Goal: Task Accomplishment & Management: Complete application form

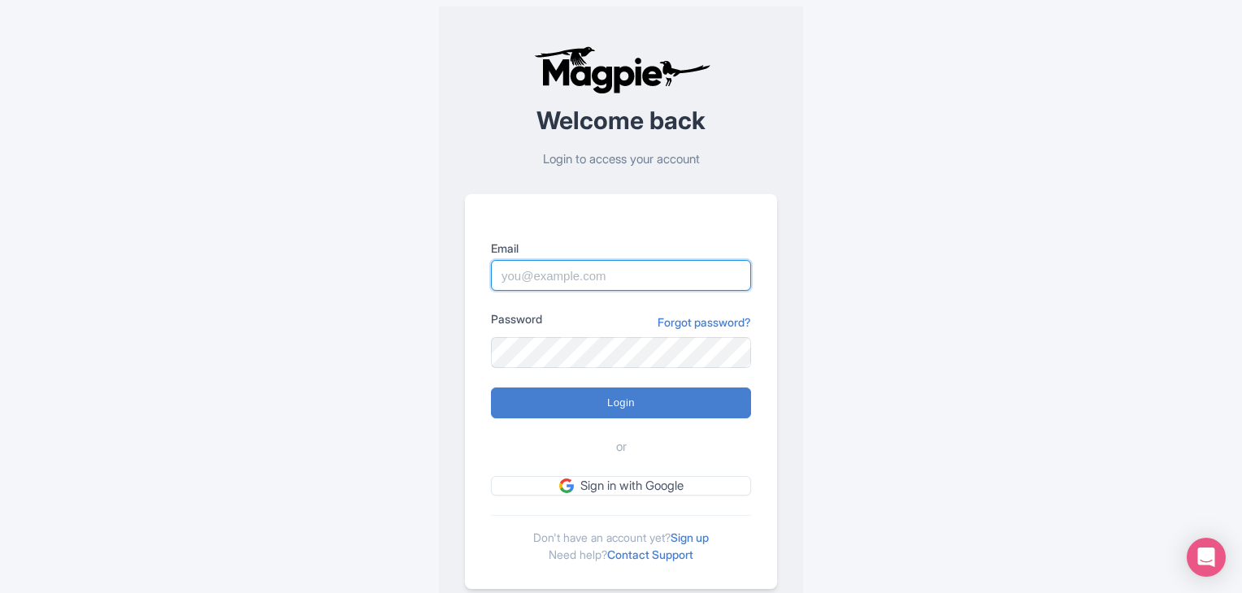
click at [575, 280] on input "Email" at bounding box center [621, 275] width 260 height 31
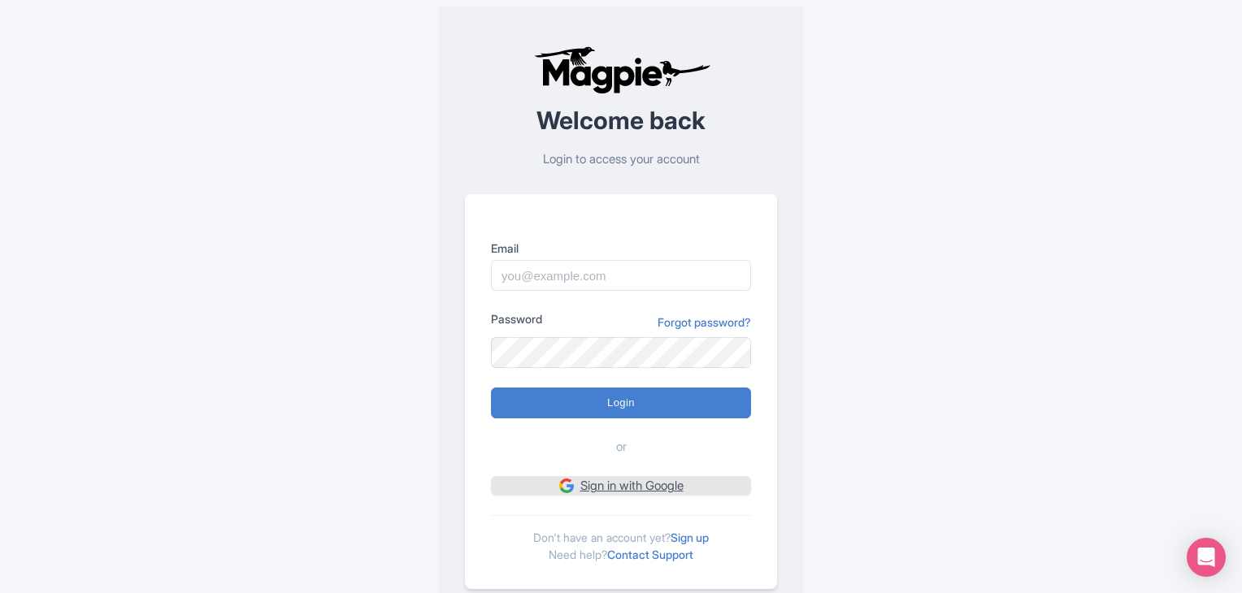
click at [592, 485] on link "Sign in with Google" at bounding box center [621, 486] width 260 height 20
click at [709, 537] on link "Sign up" at bounding box center [690, 538] width 38 height 14
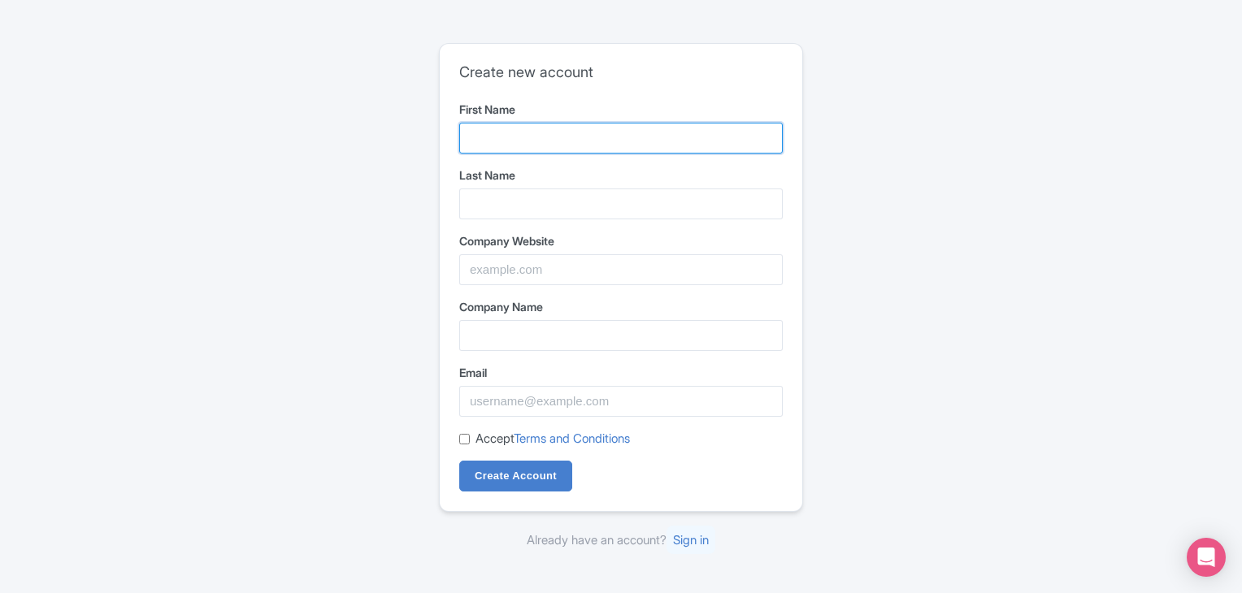
click at [504, 129] on input "First Name" at bounding box center [620, 138] width 323 height 31
type input "[GEOGRAPHIC_DATA]"
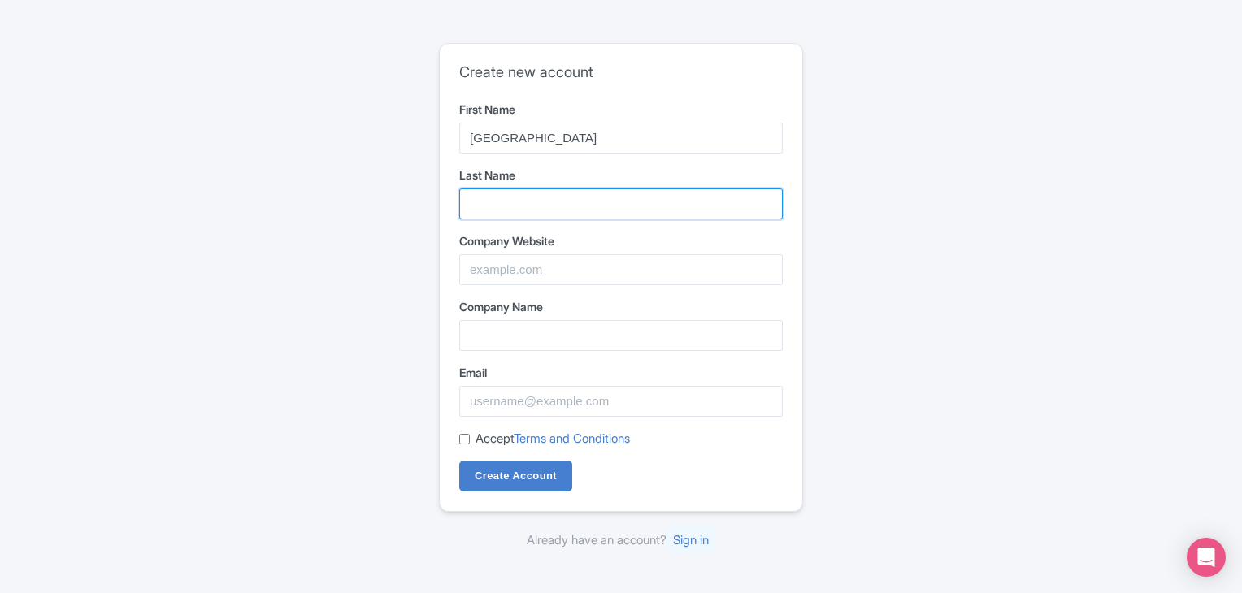
type input "Information"
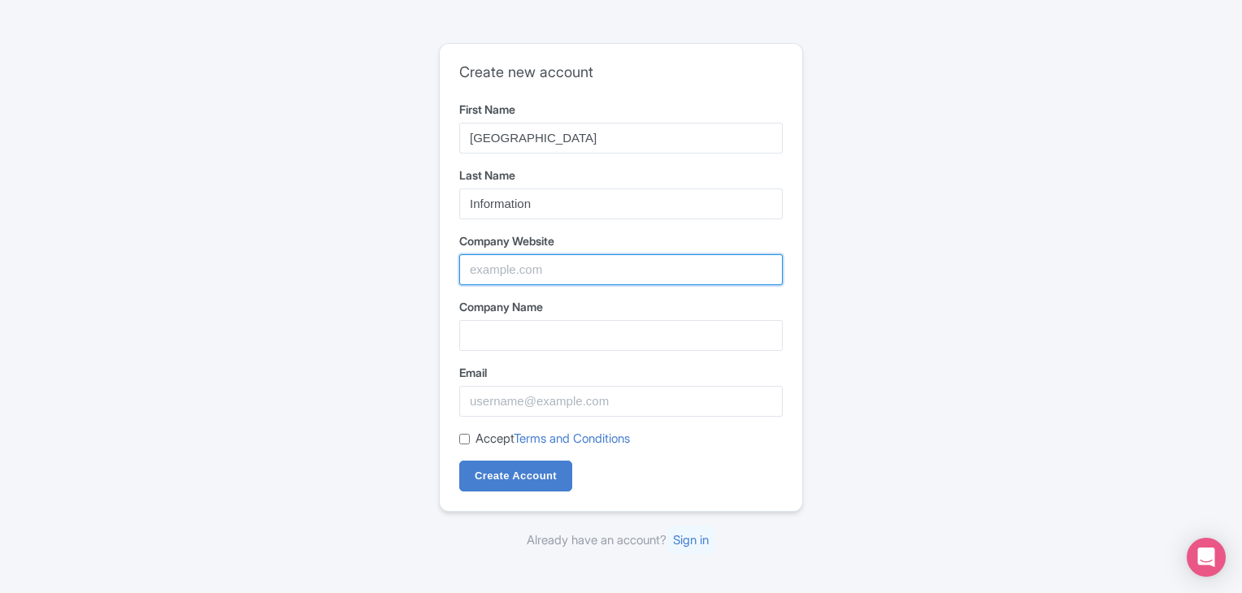
type input "India Tours Information"
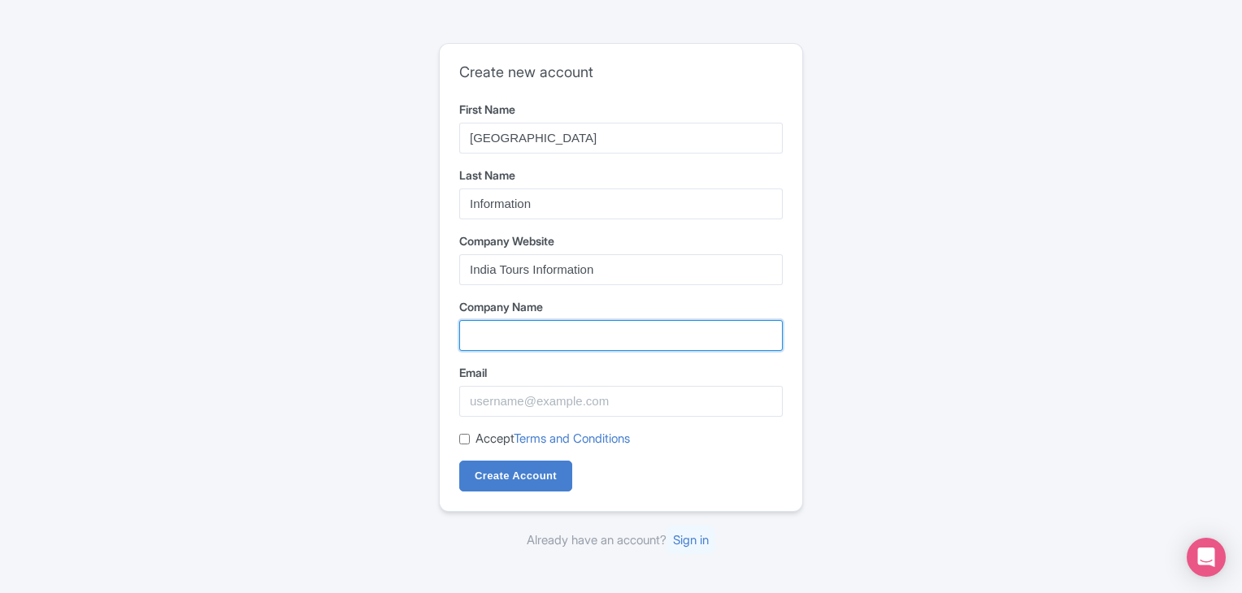
type input "India Tours Information"
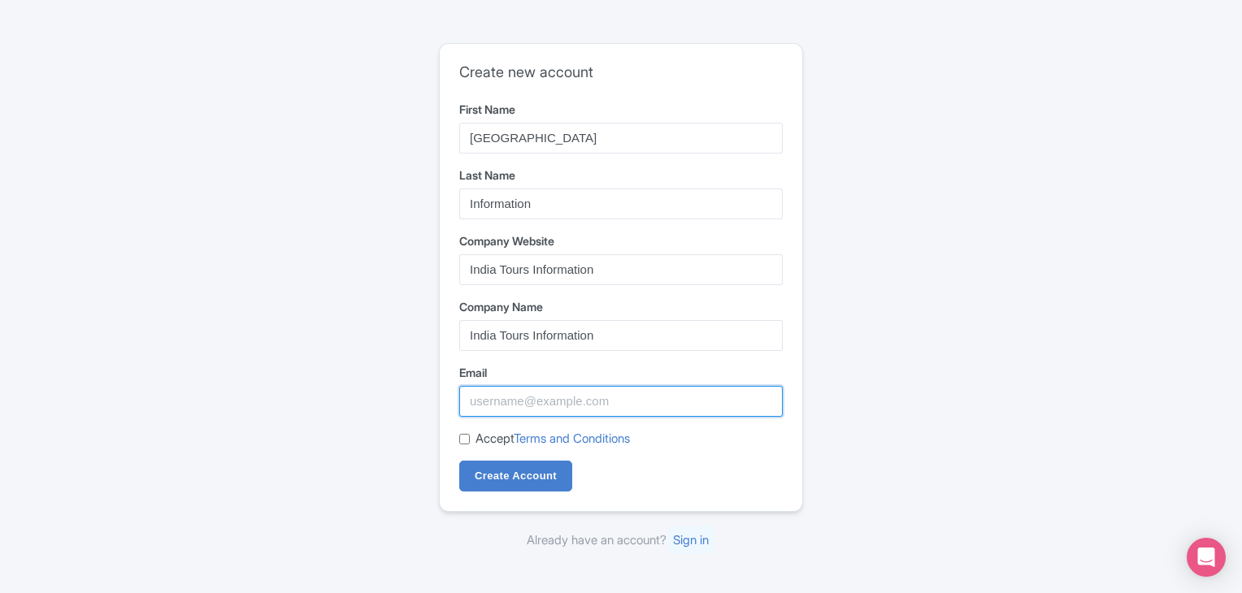
type input "[EMAIL_ADDRESS][DOMAIN_NAME]"
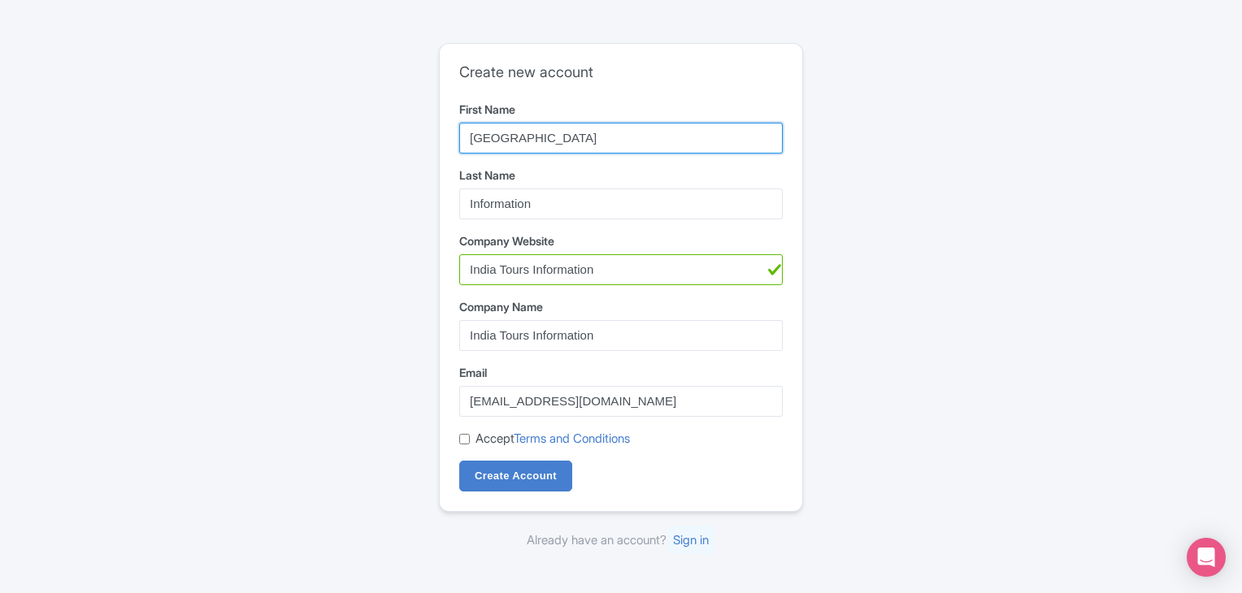
drag, startPoint x: 519, startPoint y: 134, endPoint x: 415, endPoint y: 135, distance: 104.8
click at [415, 135] on div "Create new account First Name [GEOGRAPHIC_DATA] Last Name Information Company W…" at bounding box center [621, 297] width 1040 height 520
type input "[PERSON_NAME]"
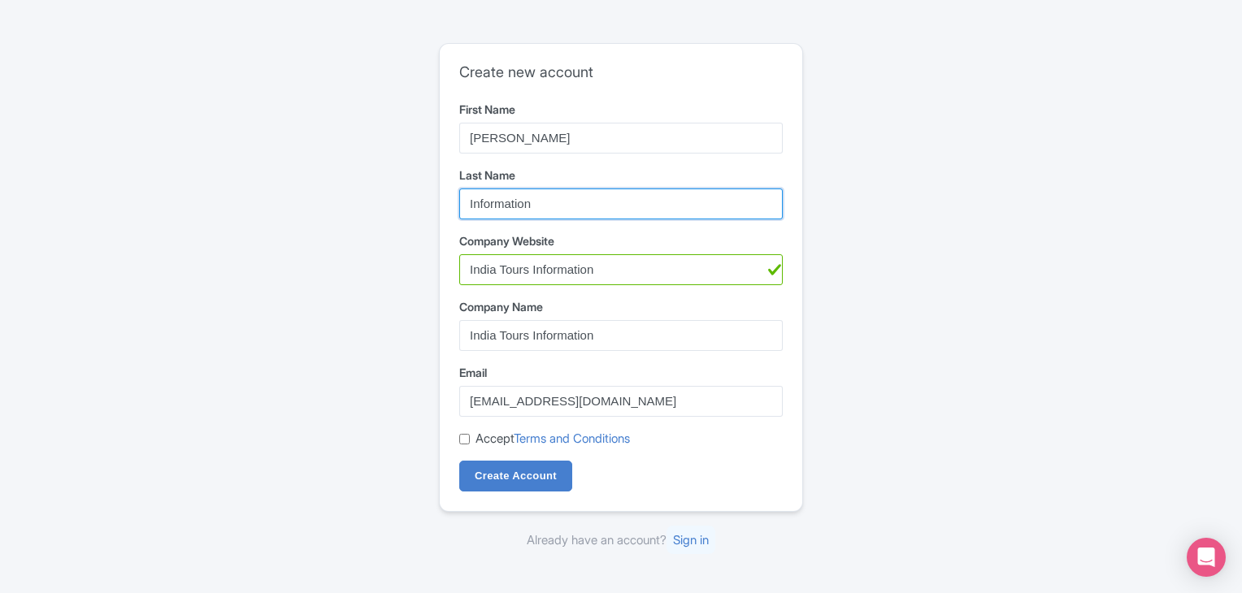
click at [555, 202] on input "Information" at bounding box center [620, 204] width 323 height 31
type input "Purohit"
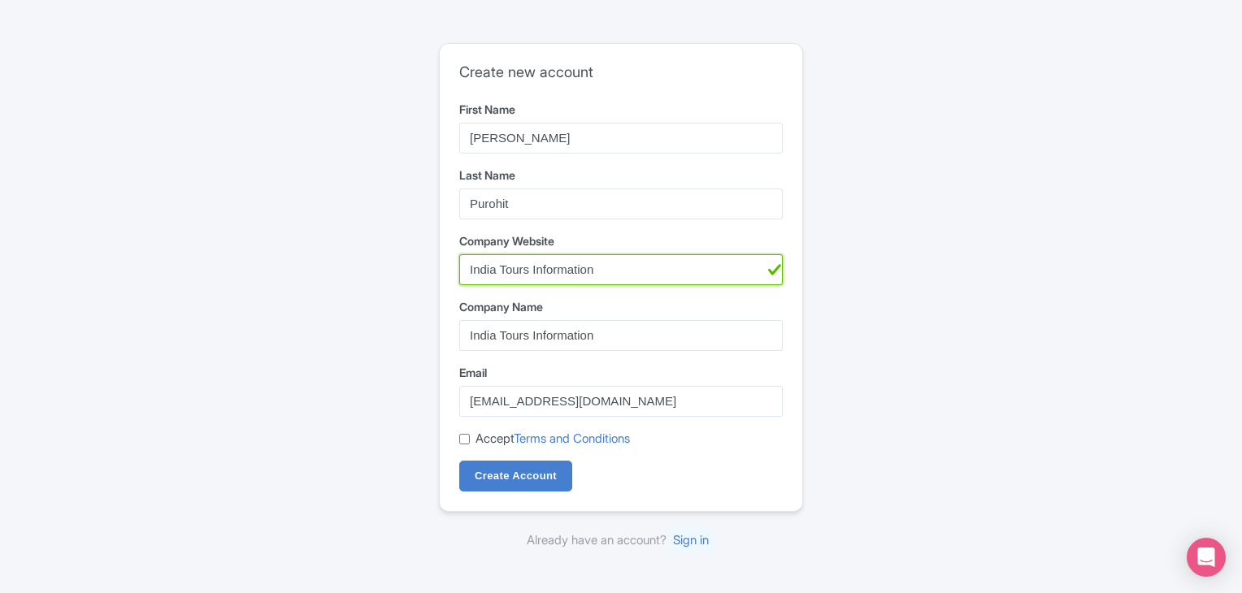
drag, startPoint x: 600, startPoint y: 267, endPoint x: 424, endPoint y: 273, distance: 175.6
click at [424, 273] on div "Create new account First Name [PERSON_NAME] Last Name [PERSON_NAME] Company Web…" at bounding box center [621, 297] width 1040 height 520
type input "[URL][DOMAIN_NAME]"
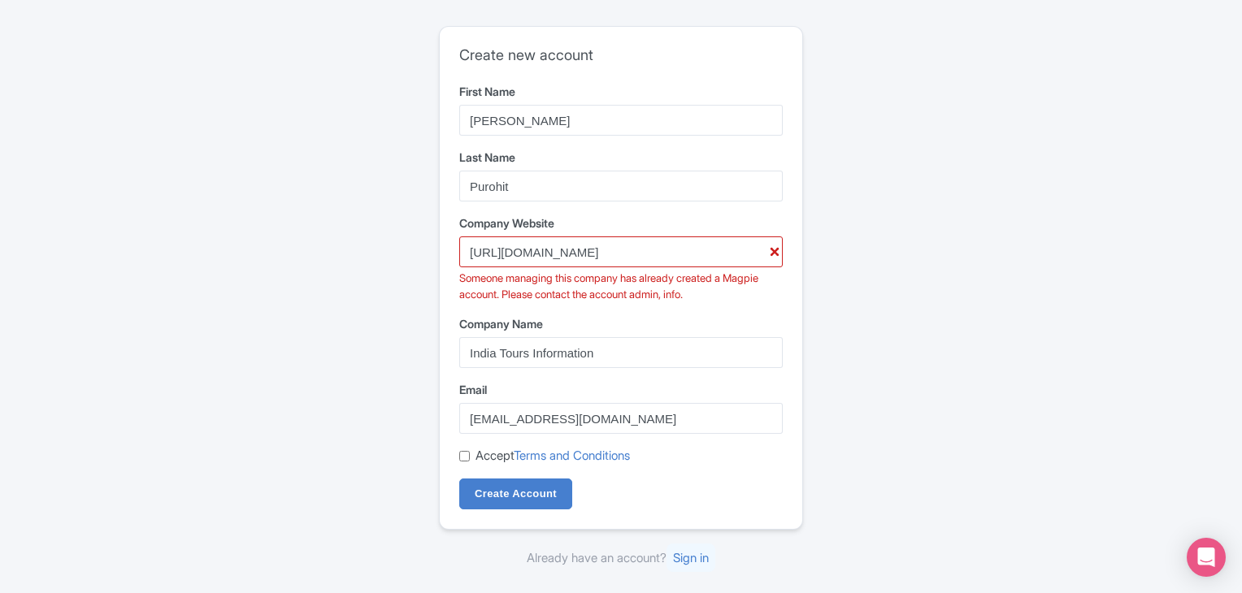
click at [595, 293] on div "Someone managing this company has already created a Magpie account. Please cont…" at bounding box center [620, 287] width 323 height 32
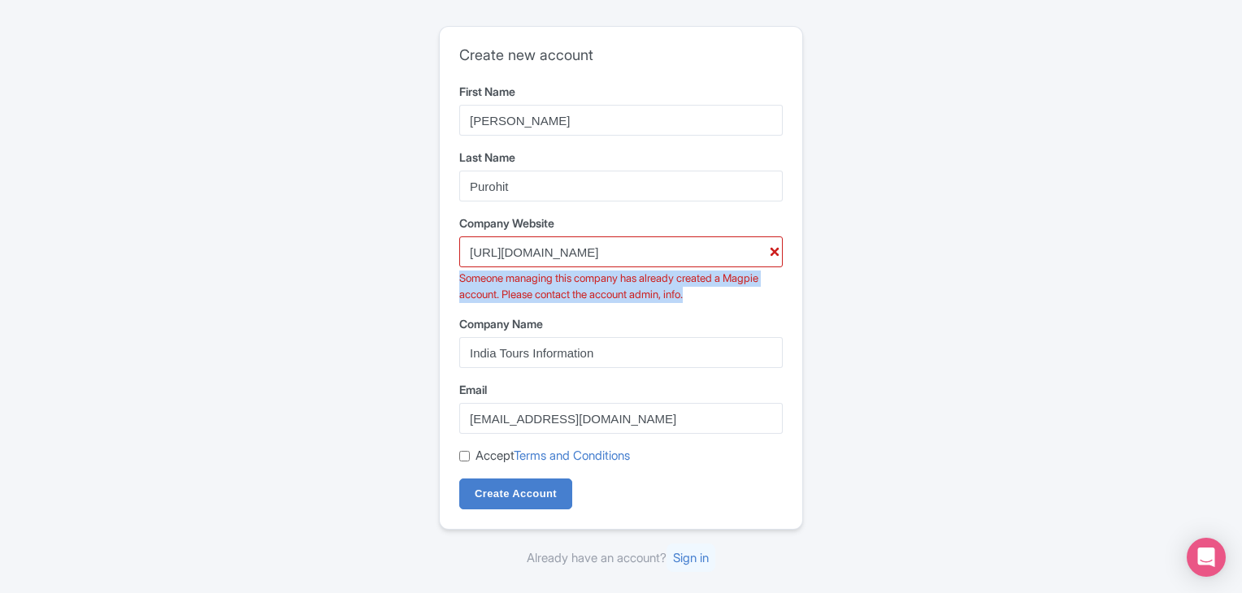
drag, startPoint x: 714, startPoint y: 296, endPoint x: 452, endPoint y: 279, distance: 263.1
click at [452, 279] on div "Create new account First Name [PERSON_NAME] Last Name [PERSON_NAME] Company Web…" at bounding box center [621, 278] width 362 height 502
copy div "Someone managing this company has already created a Magpie account. Please cont…"
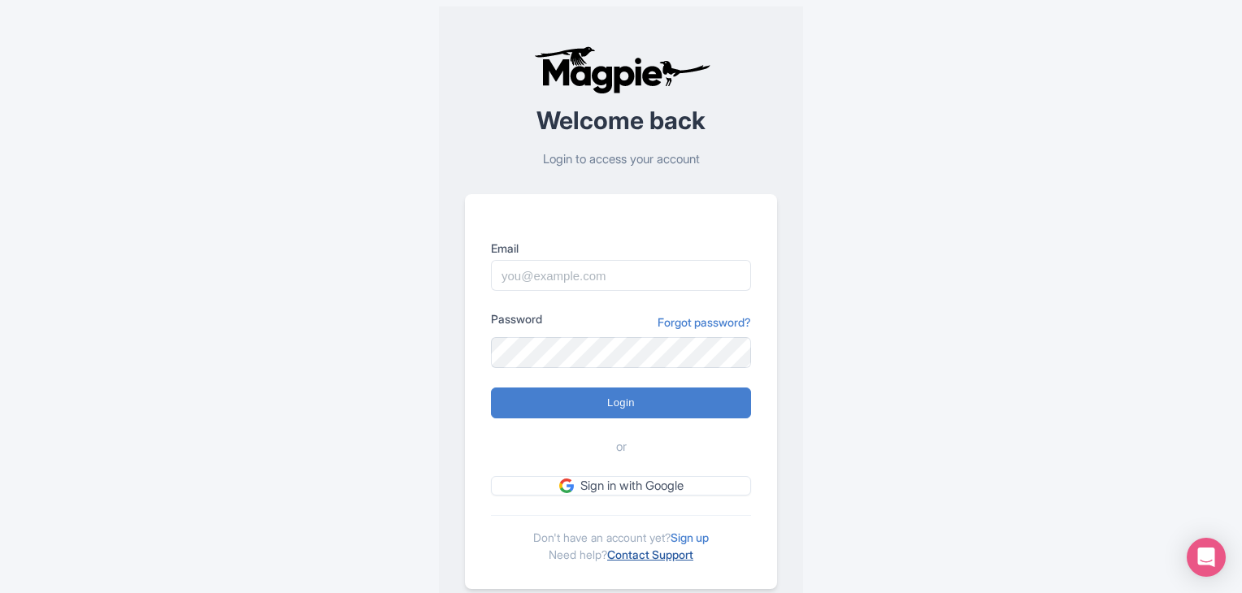
click at [632, 548] on link "Contact Support" at bounding box center [650, 555] width 86 height 14
click at [659, 557] on link "Contact Support" at bounding box center [650, 555] width 86 height 14
